Goal: Book appointment/travel/reservation

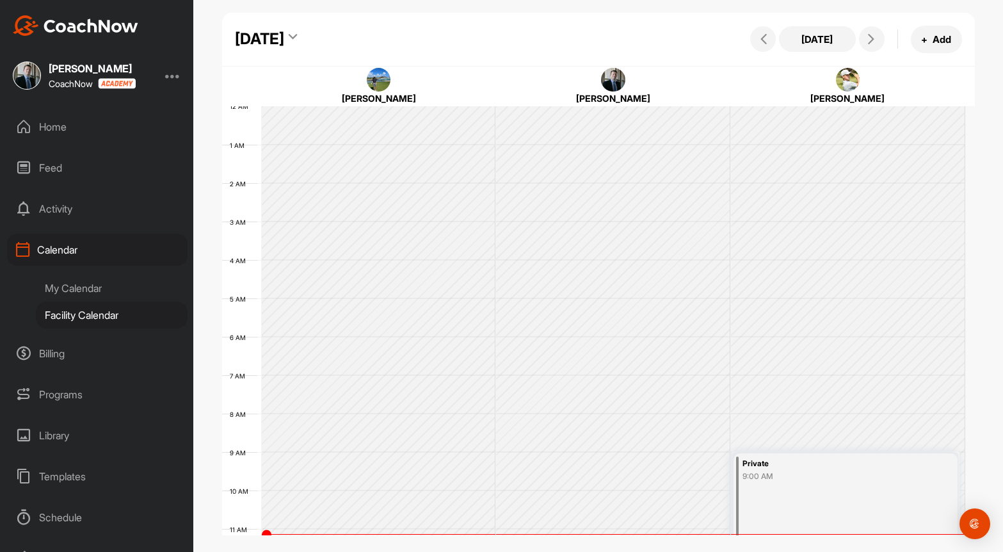
scroll to position [285, 0]
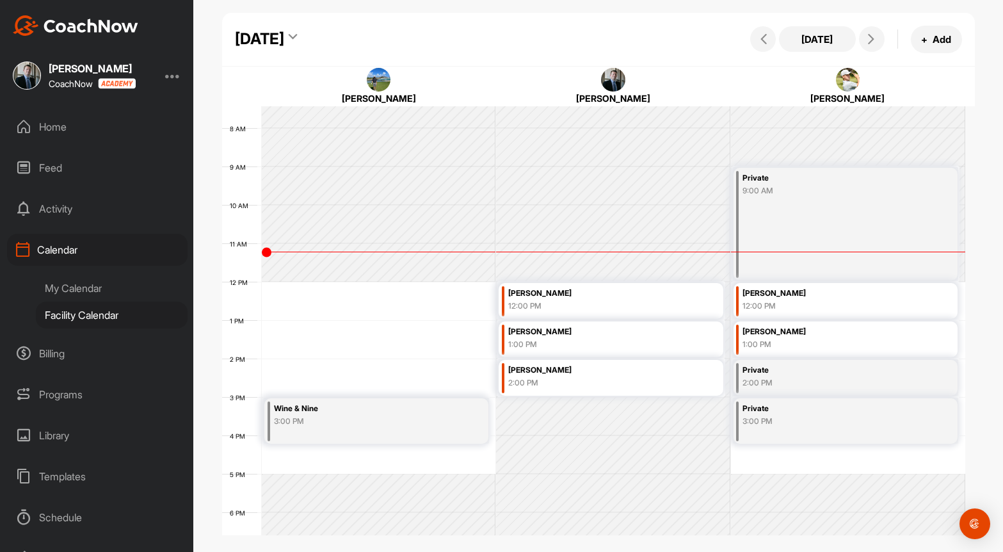
click at [63, 284] on div "My Calendar" at bounding box center [112, 287] width 152 height 27
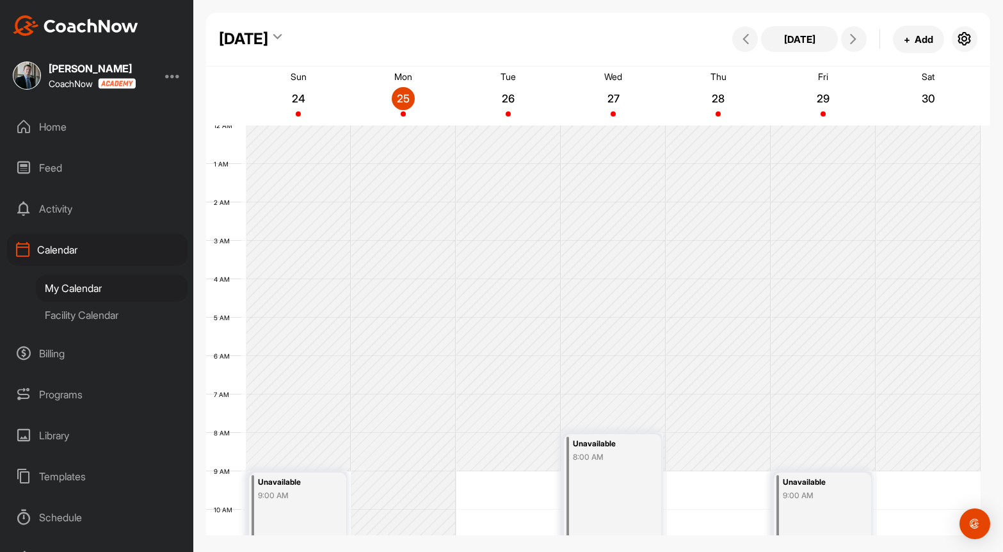
scroll to position [221, 0]
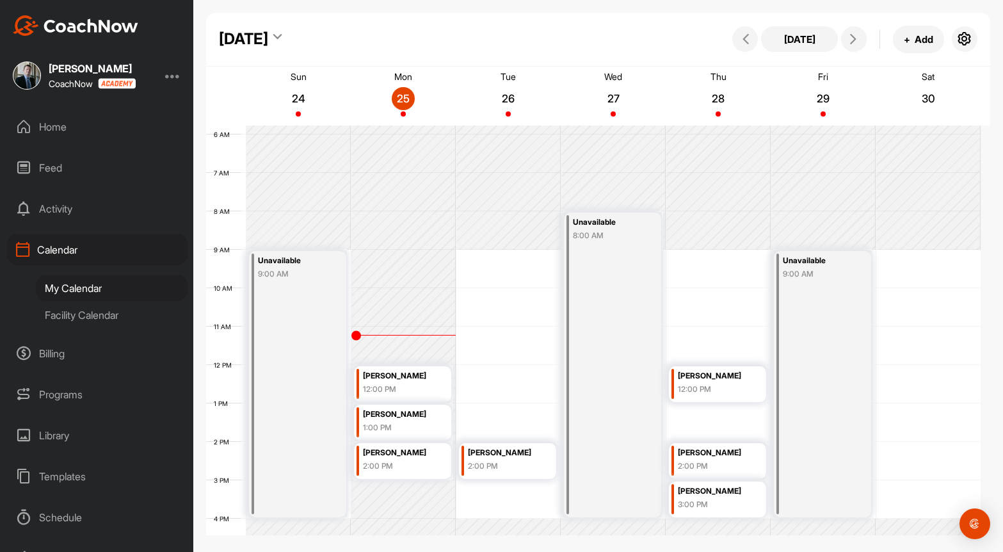
click at [504, 365] on div "12 AM 1 AM 2 AM 3 AM 4 AM 5 AM 6 AM 7 AM 8 AM 9 AM 10 AM 11 AM 12 PM 1 PM 2 PM …" at bounding box center [593, 364] width 774 height 921
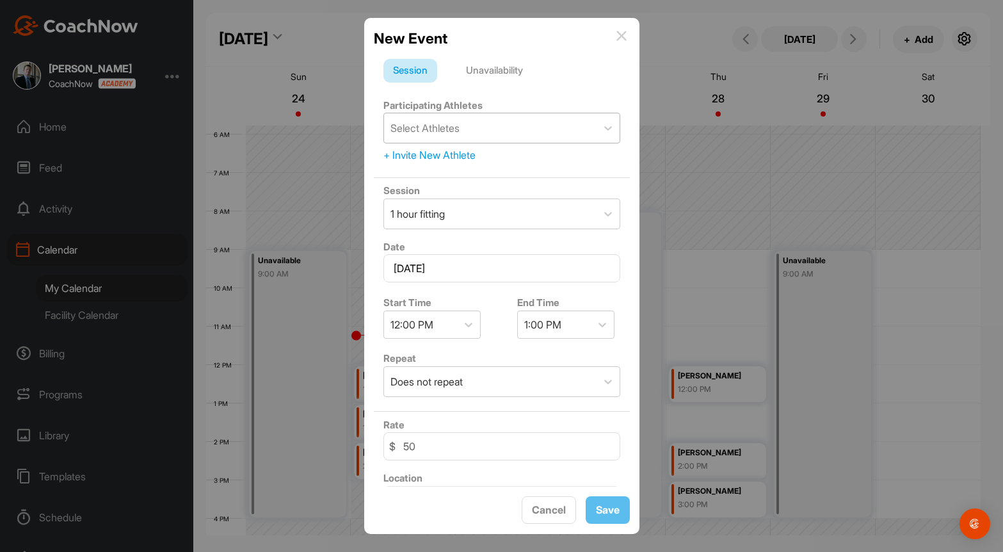
click at [446, 131] on div "Select Athletes" at bounding box center [424, 127] width 69 height 15
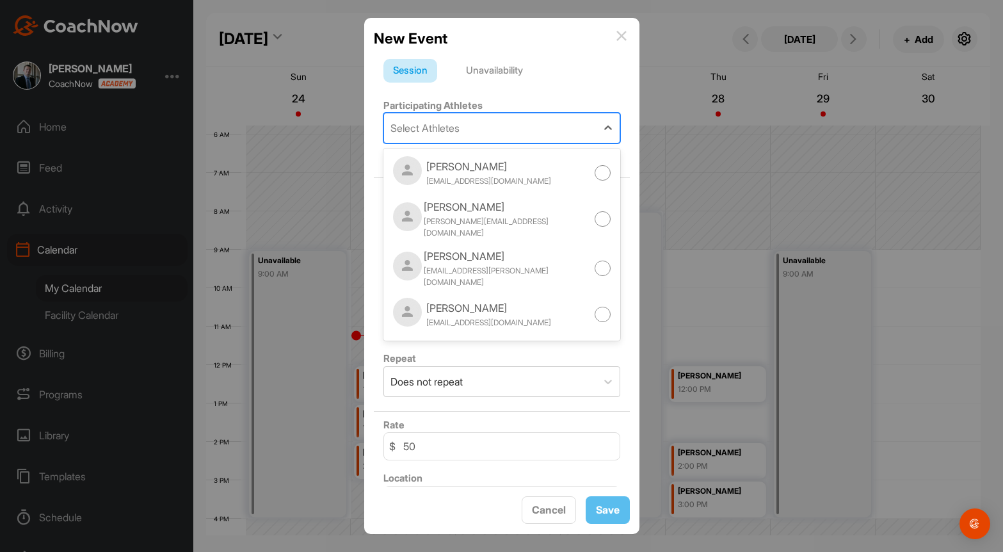
type input "s"
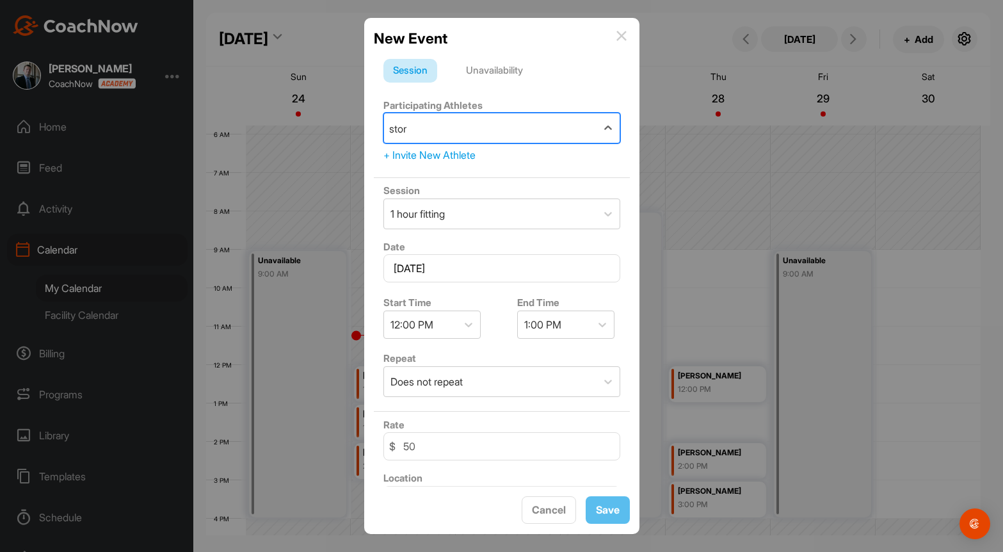
type input "storm"
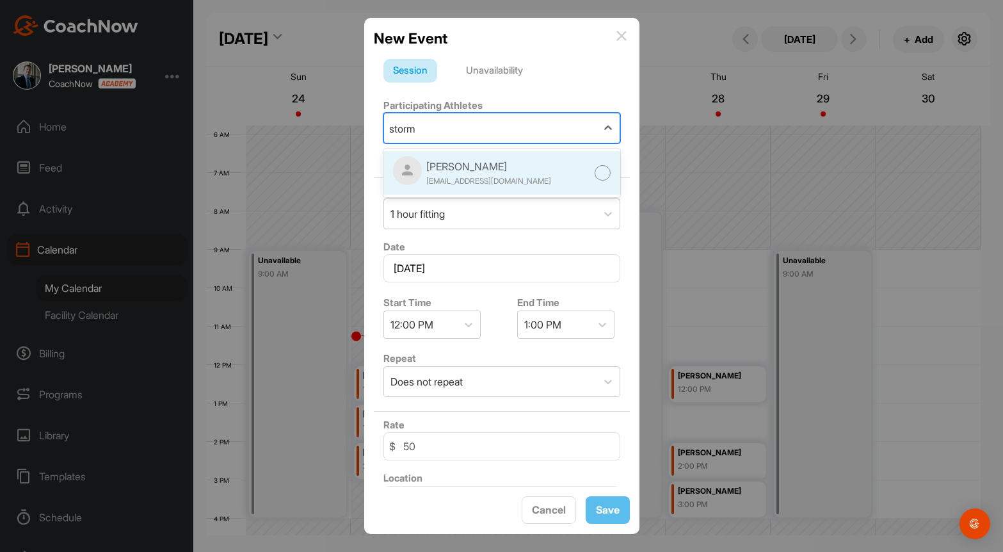
click at [449, 159] on div "[PERSON_NAME]" at bounding box center [488, 166] width 125 height 15
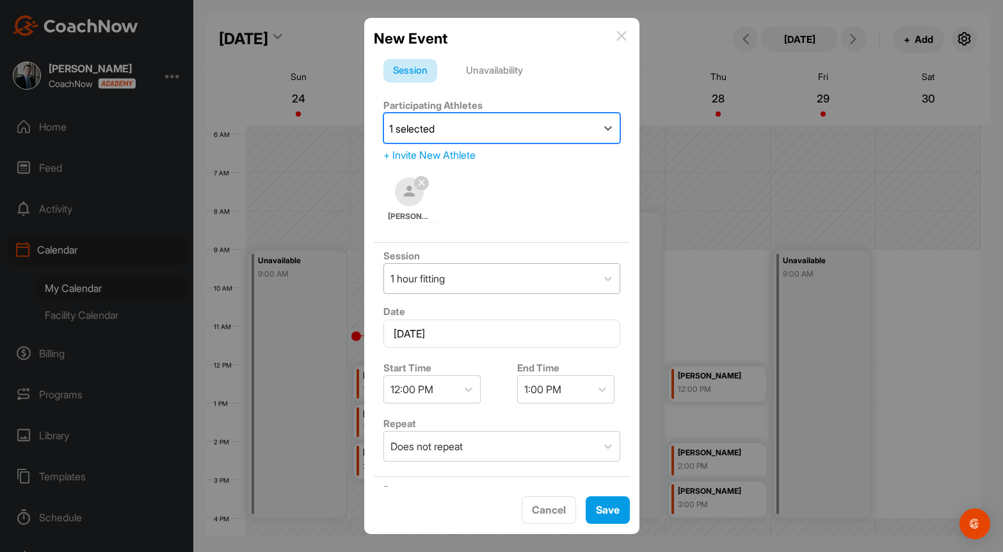
click at [486, 278] on div "1 hour fitting" at bounding box center [490, 278] width 212 height 29
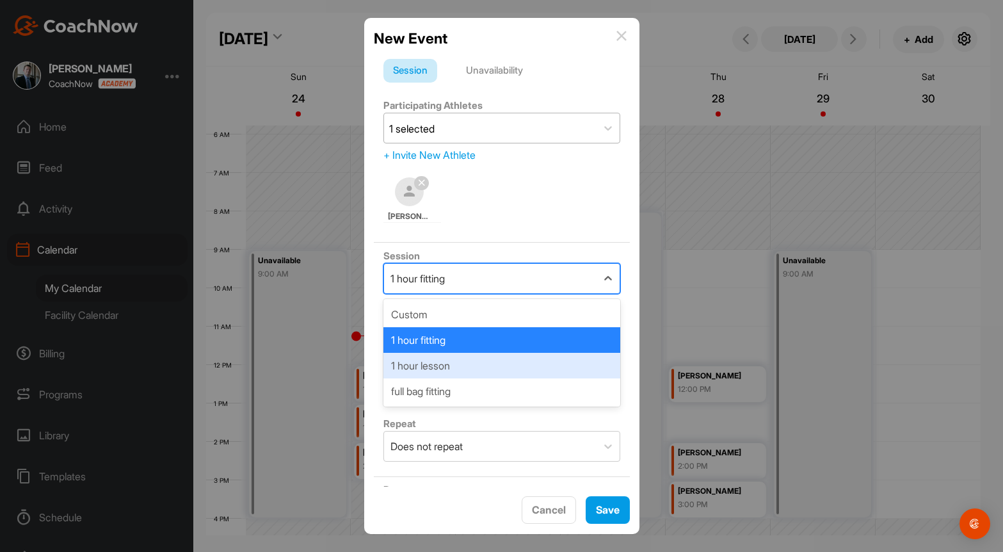
click at [459, 372] on div "1 hour lesson" at bounding box center [501, 366] width 237 height 26
type input "80"
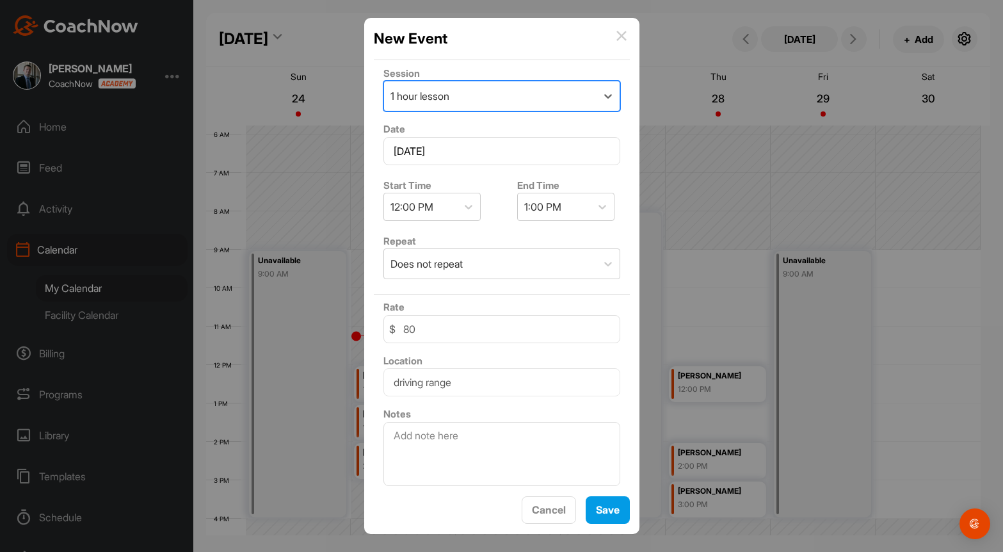
scroll to position [186, 0]
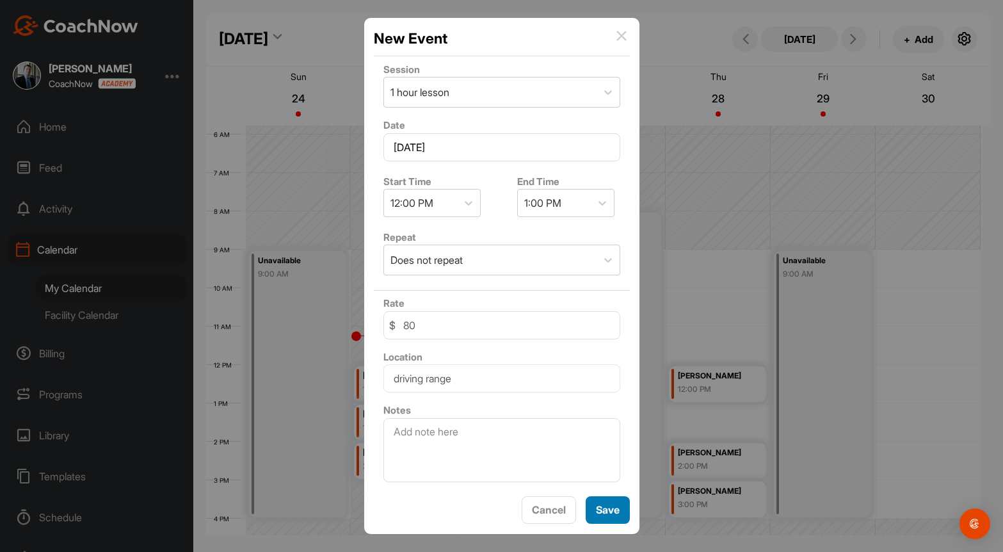
click at [607, 514] on button "Save" at bounding box center [607, 510] width 44 height 28
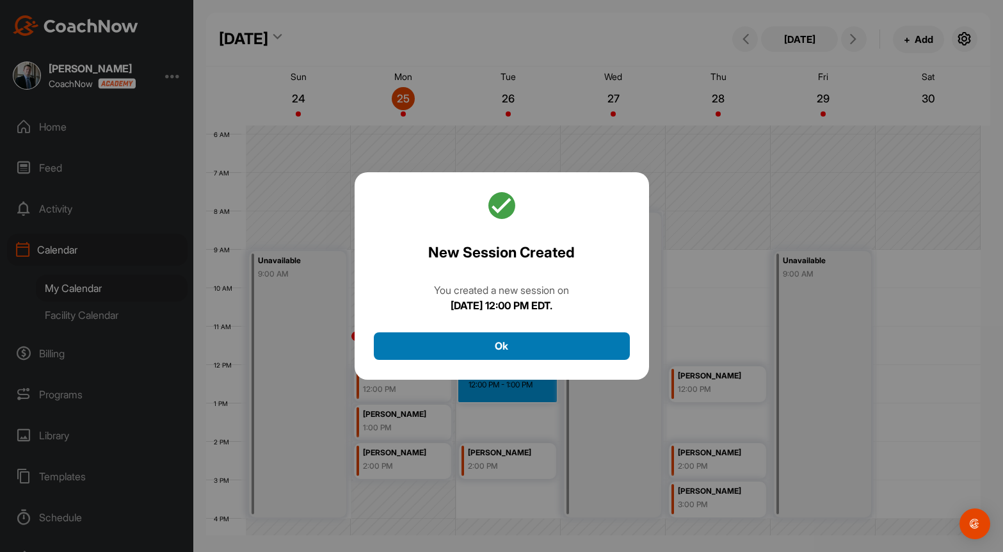
click at [546, 350] on button "Ok" at bounding box center [502, 346] width 256 height 28
